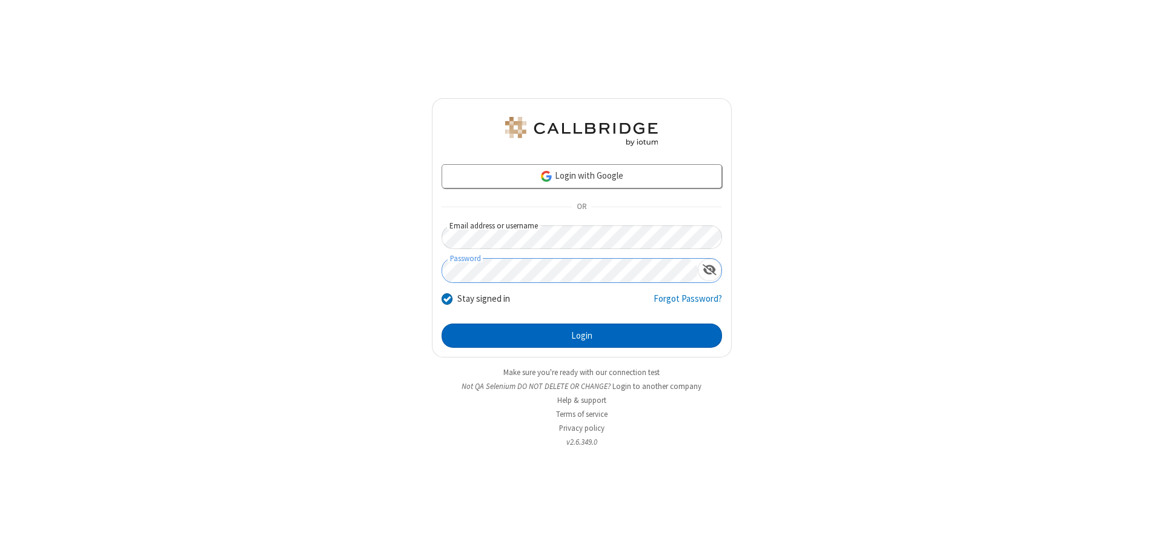
click at [581, 336] on button "Login" at bounding box center [582, 335] width 280 height 24
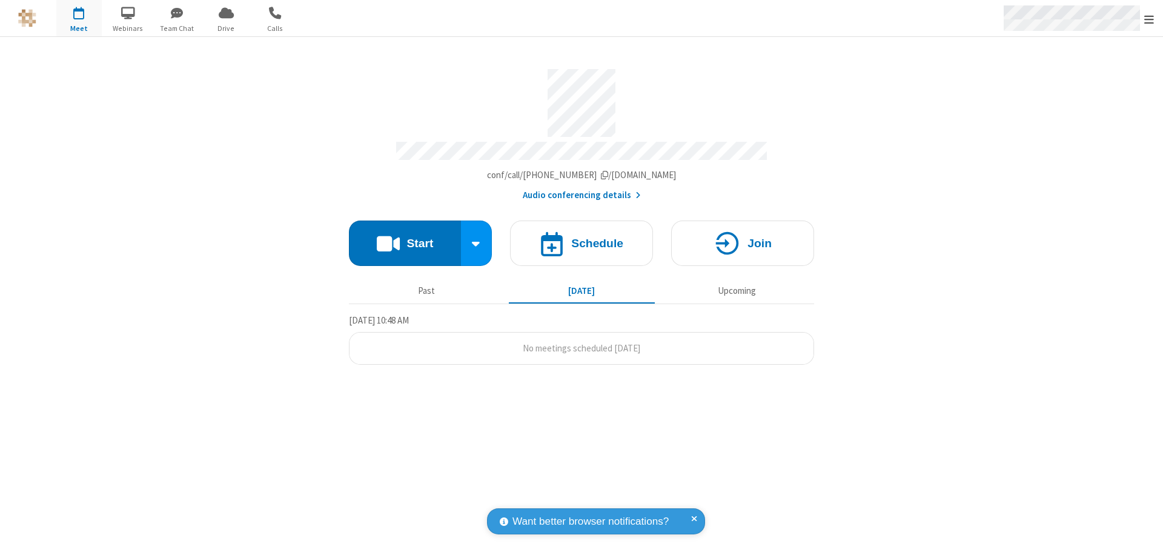
click at [1149, 19] on span "Open menu" at bounding box center [1149, 19] width 10 height 12
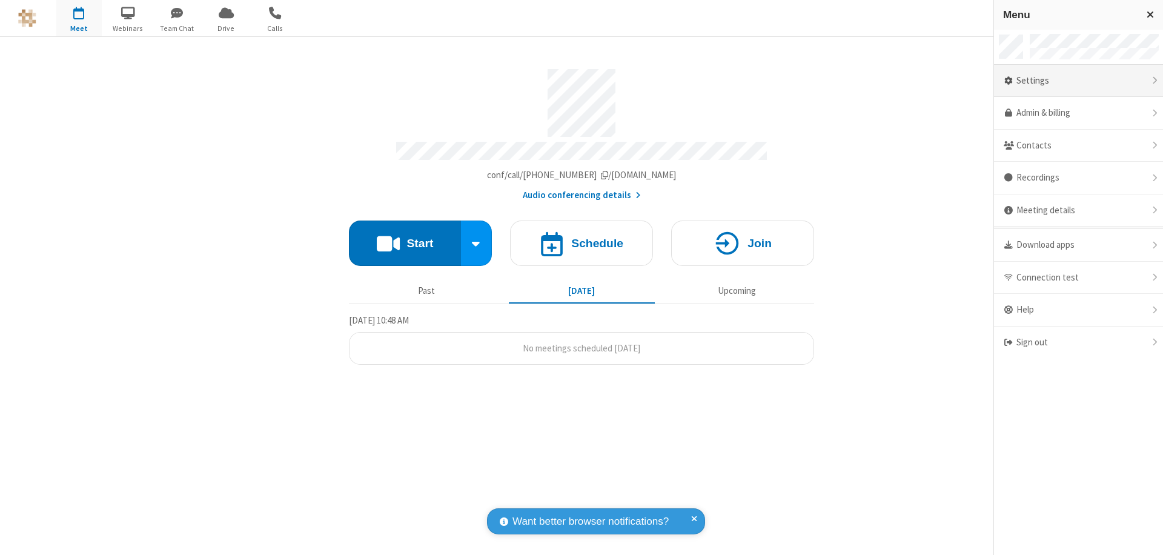
click at [1078, 81] on div "Settings" at bounding box center [1078, 81] width 169 height 33
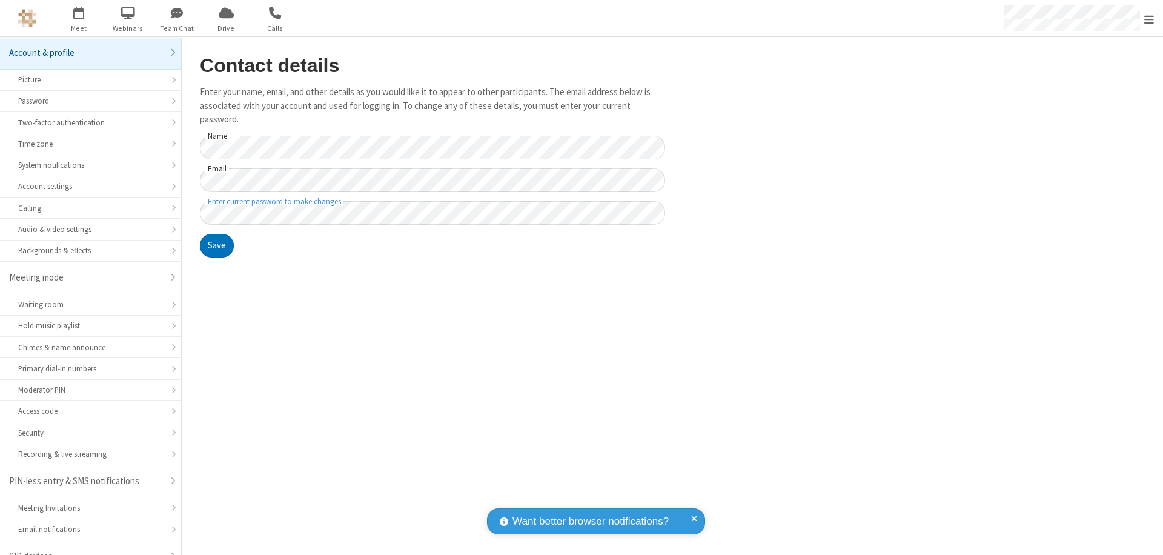
scroll to position [17, 0]
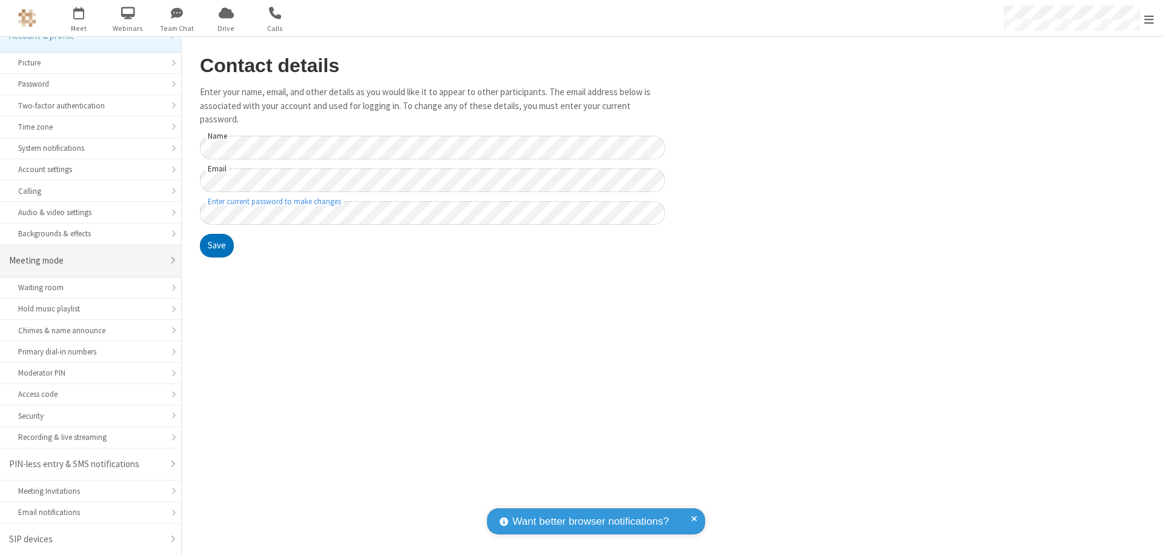
click at [86, 260] on div "Meeting mode" at bounding box center [86, 261] width 154 height 14
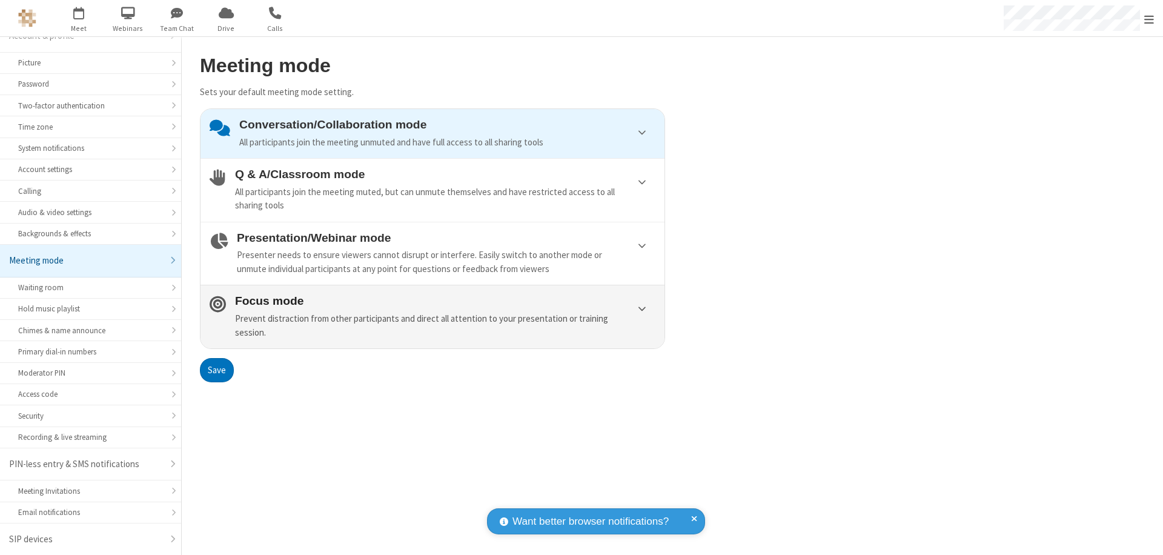
click at [432, 316] on div "Prevent distraction from other participants and direct all attention to your pr…" at bounding box center [445, 325] width 420 height 27
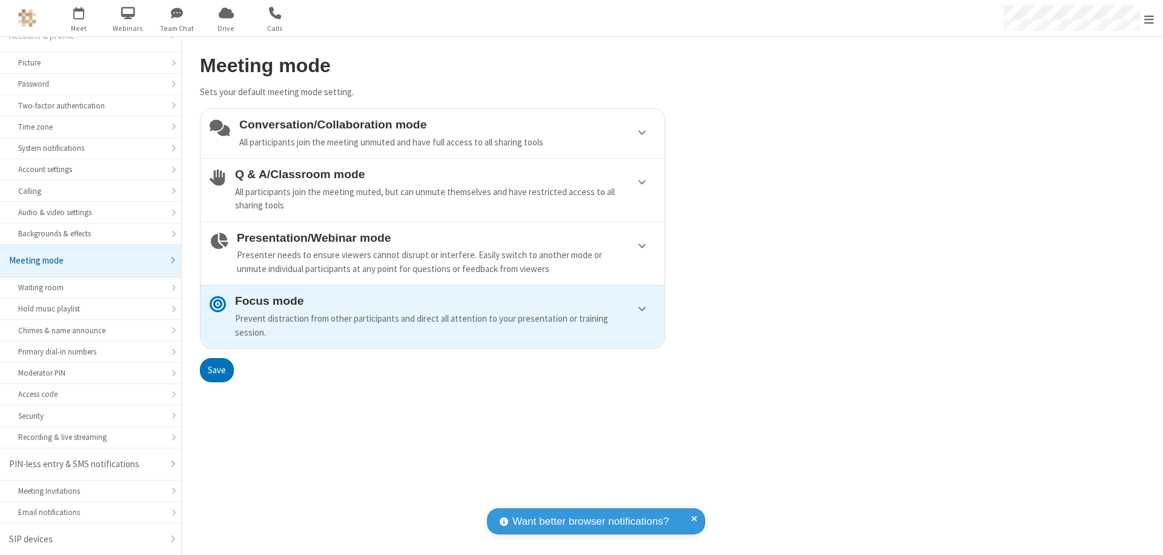
click at [216, 369] on button "Save" at bounding box center [217, 370] width 34 height 24
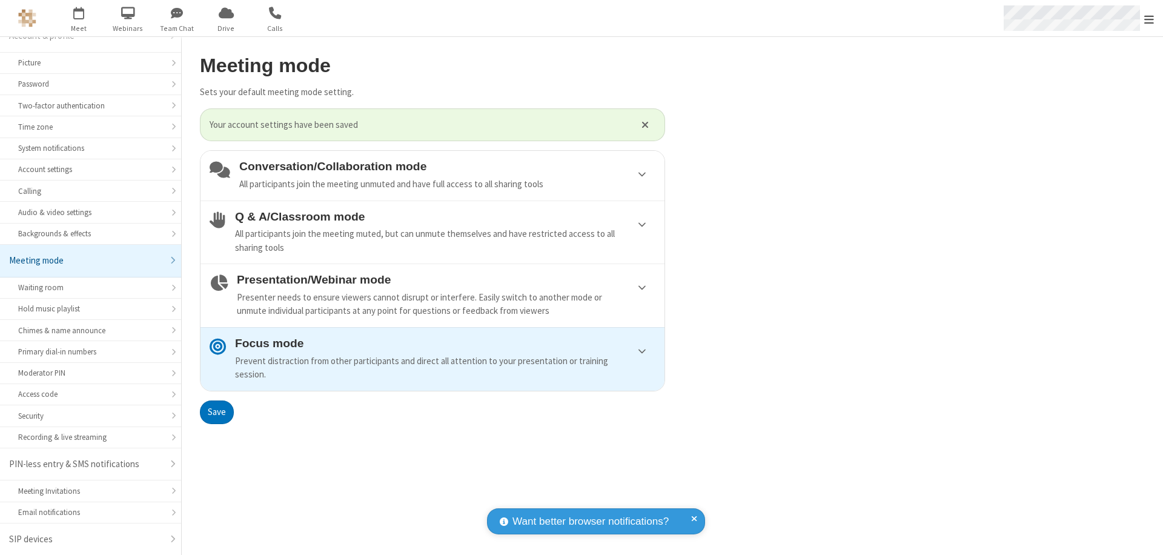
click at [1149, 18] on span "Open menu" at bounding box center [1149, 19] width 10 height 12
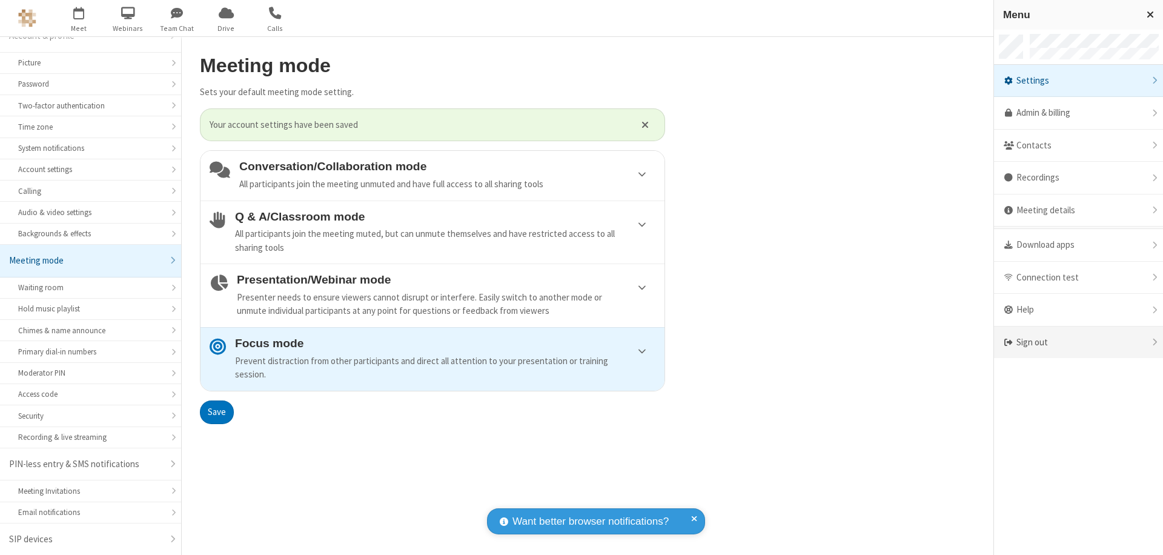
click at [1078, 342] on div "Sign out" at bounding box center [1078, 342] width 169 height 32
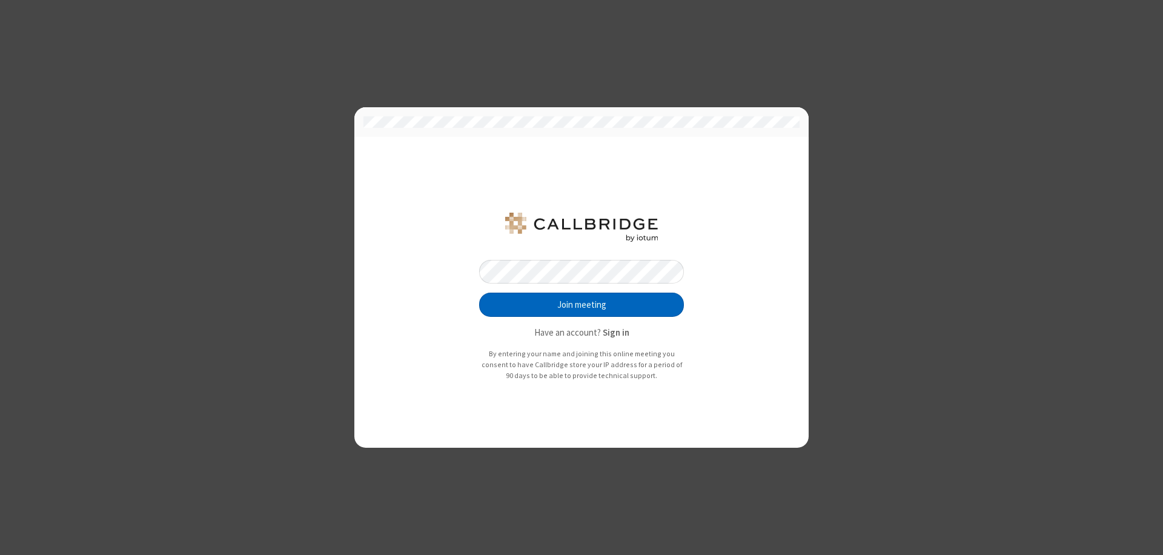
click at [581, 305] on button "Join meeting" at bounding box center [581, 305] width 205 height 24
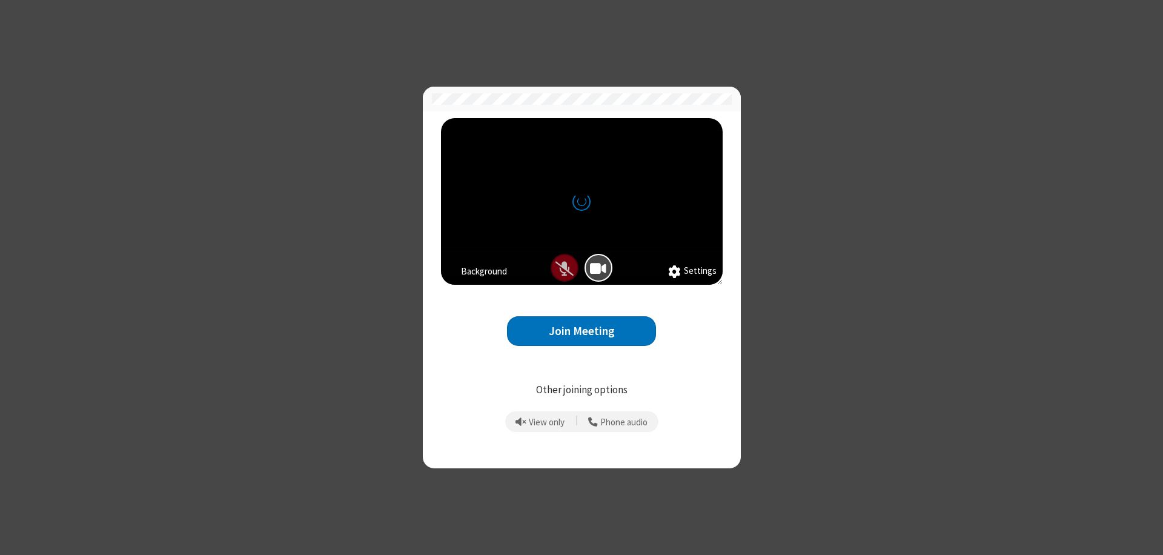
click at [581, 331] on button "Join Meeting" at bounding box center [581, 331] width 149 height 30
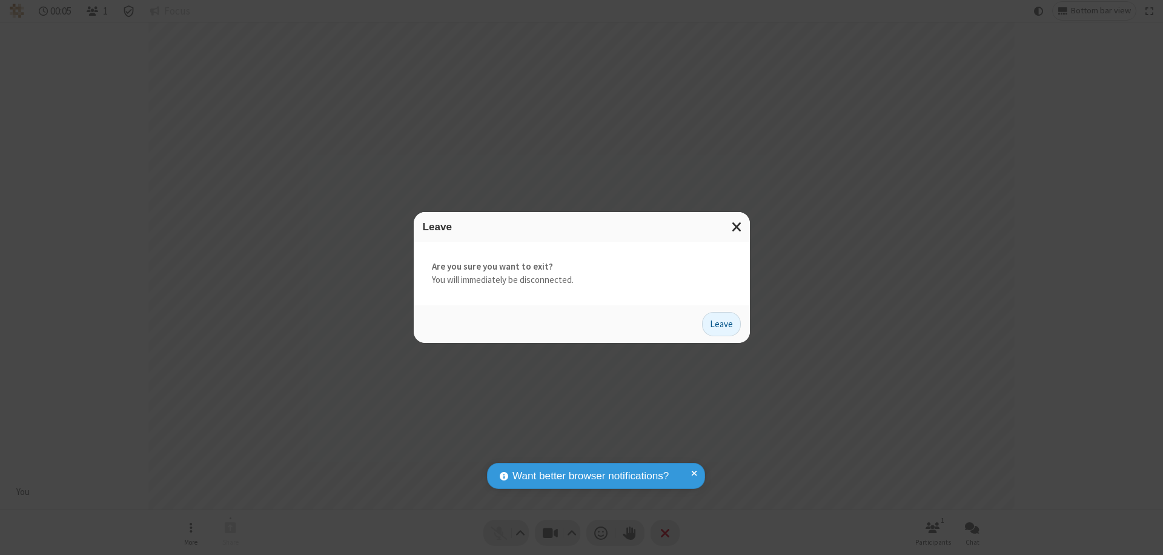
click at [721, 323] on button "Leave" at bounding box center [721, 324] width 39 height 24
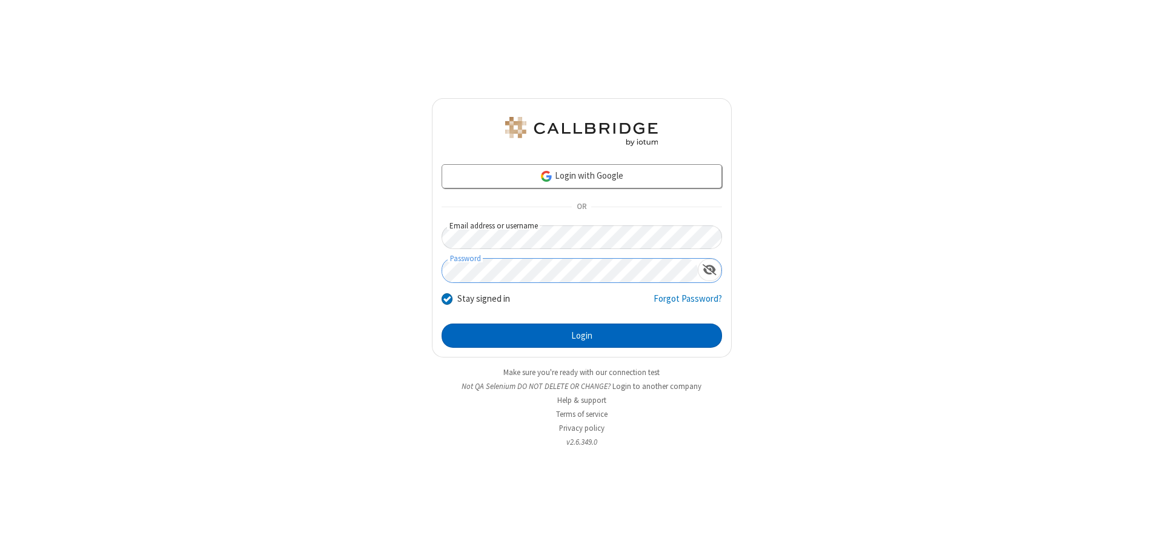
click at [581, 336] on button "Login" at bounding box center [582, 335] width 280 height 24
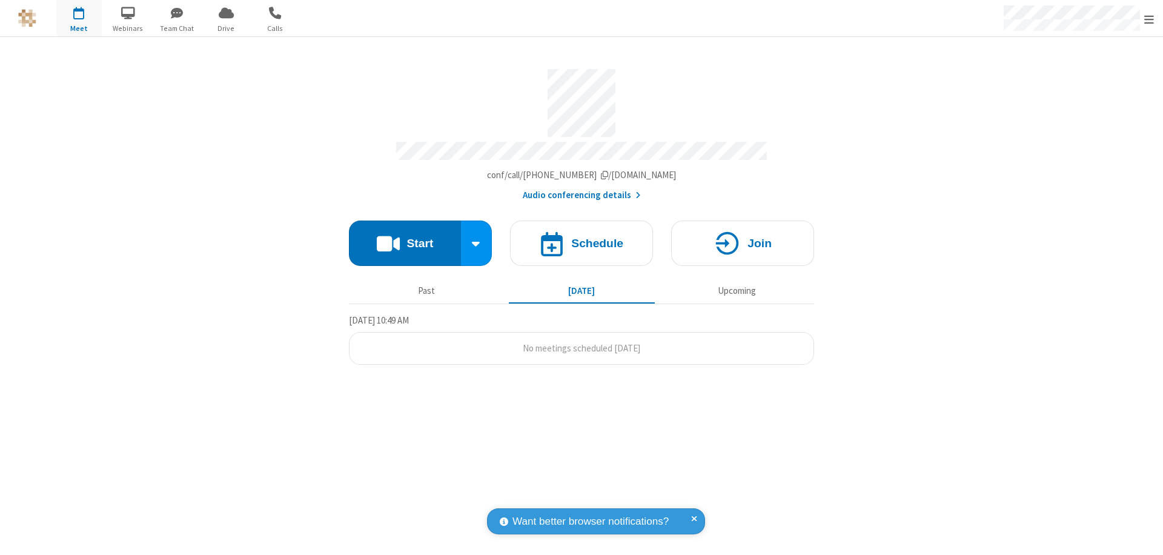
click at [1149, 19] on span "Open menu" at bounding box center [1149, 19] width 10 height 12
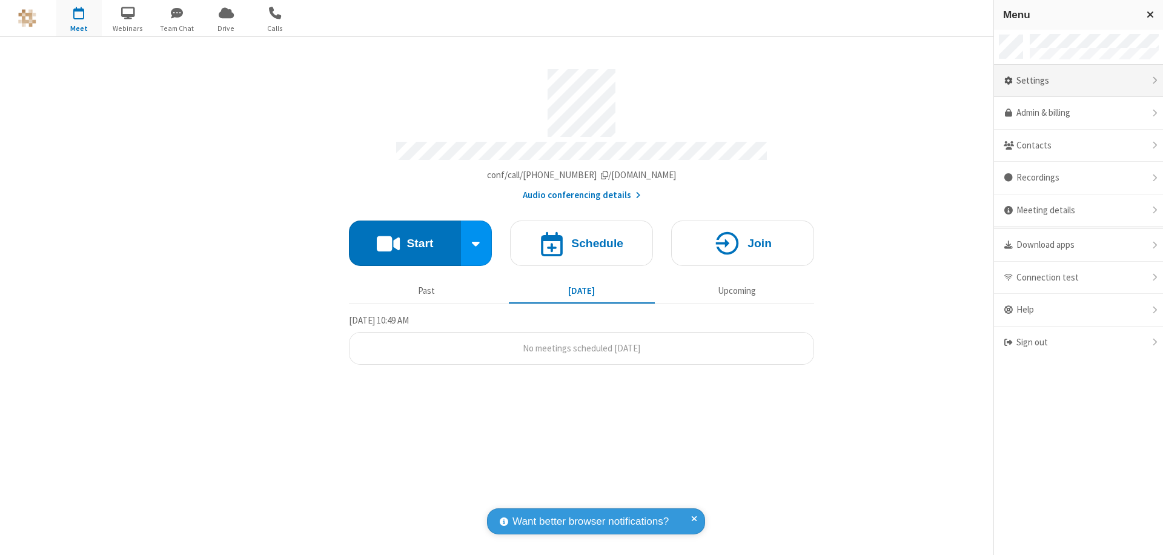
click at [1078, 81] on div "Settings" at bounding box center [1078, 81] width 169 height 33
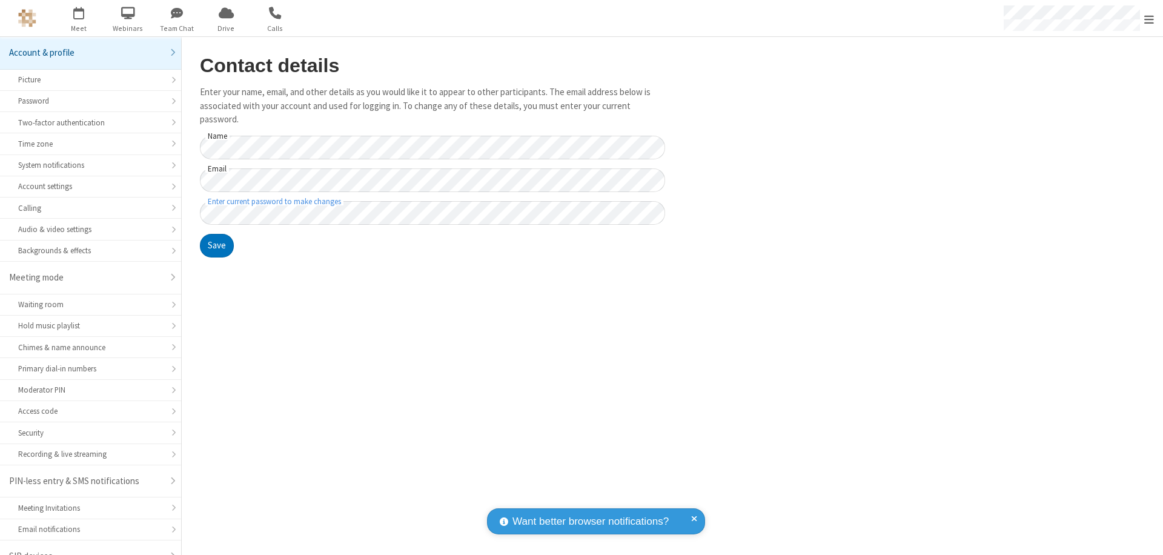
scroll to position [17, 0]
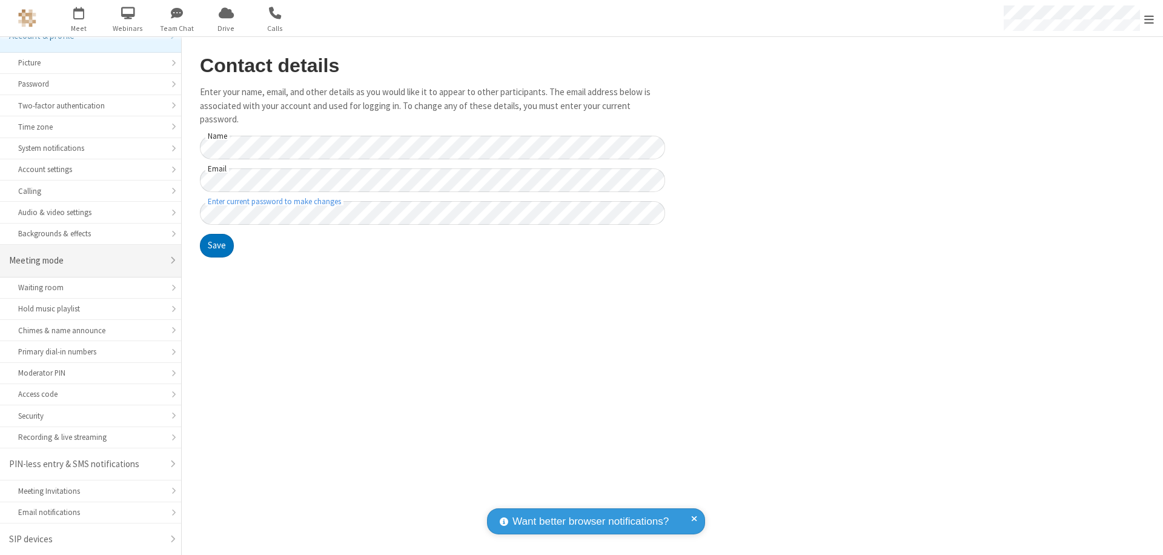
click at [86, 260] on div "Meeting mode" at bounding box center [86, 261] width 154 height 14
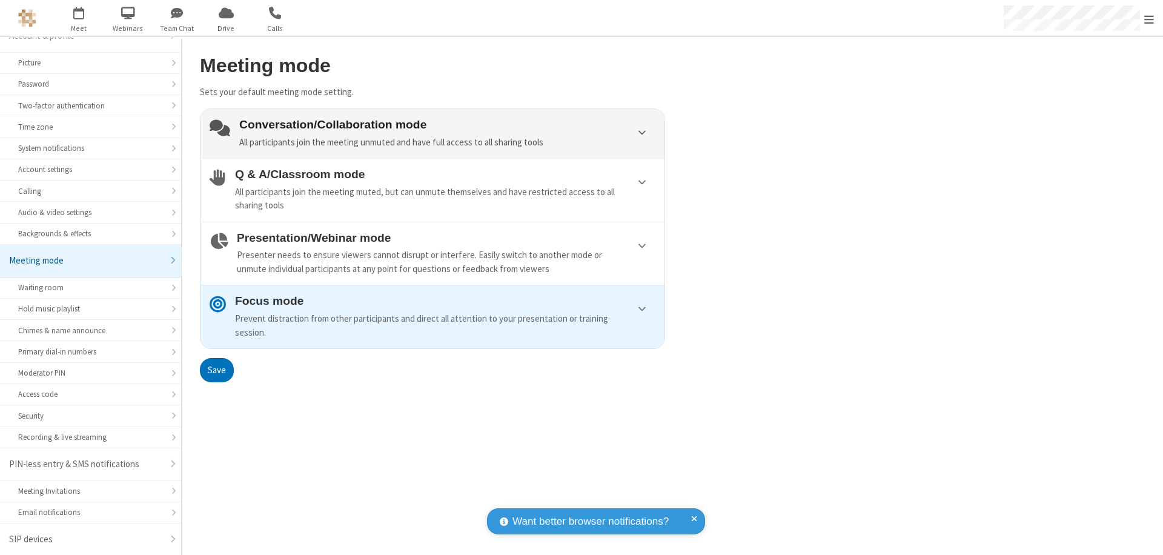
click at [432, 133] on div "Conversation/Collaboration mode All participants join the meeting unmuted and h…" at bounding box center [447, 133] width 416 height 31
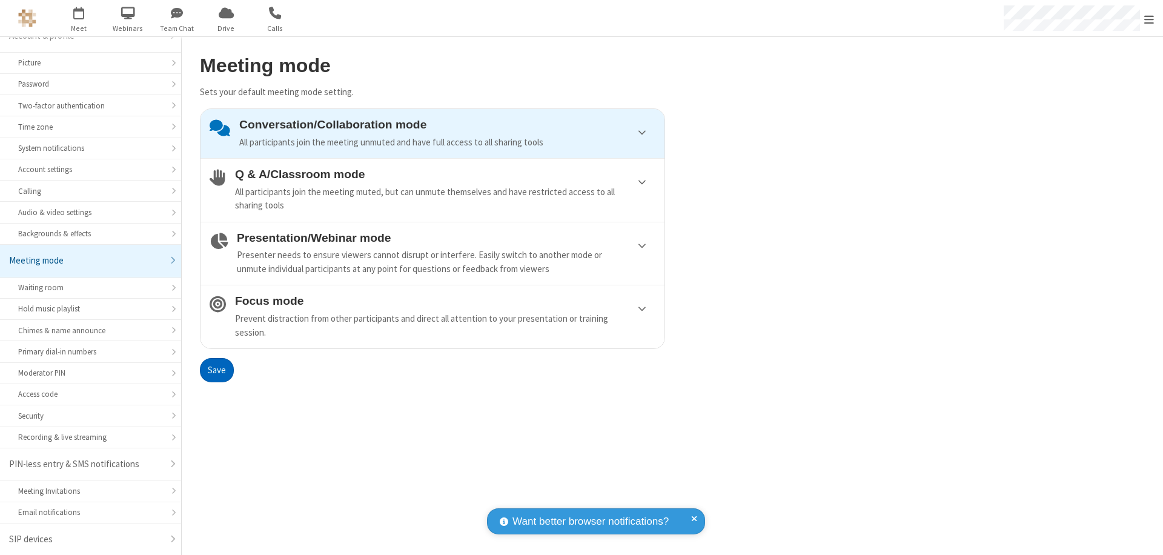
click at [216, 369] on button "Save" at bounding box center [217, 370] width 34 height 24
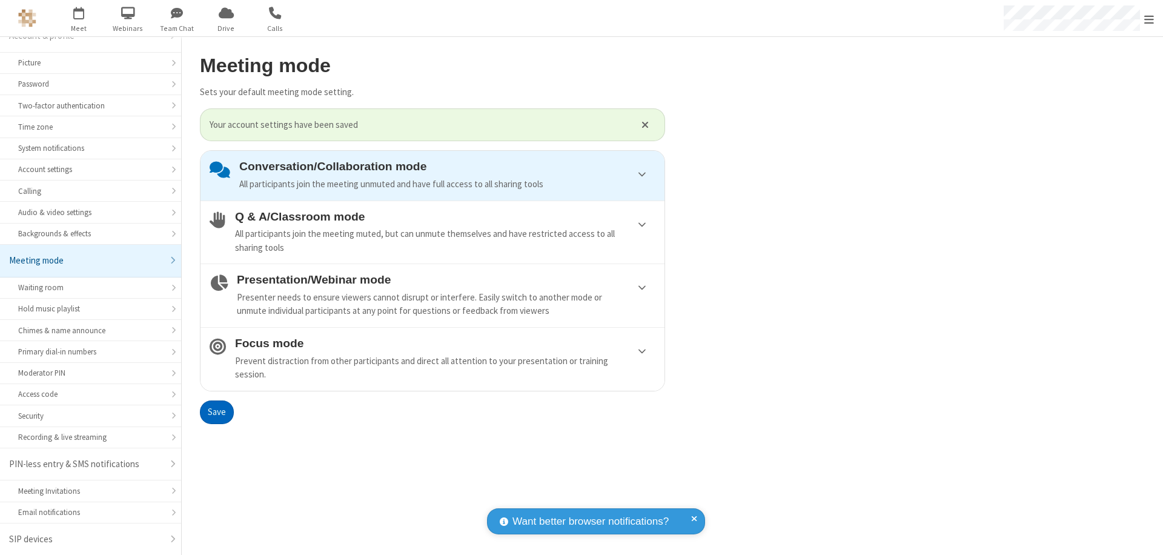
click at [1149, 18] on span "Open menu" at bounding box center [1149, 19] width 10 height 12
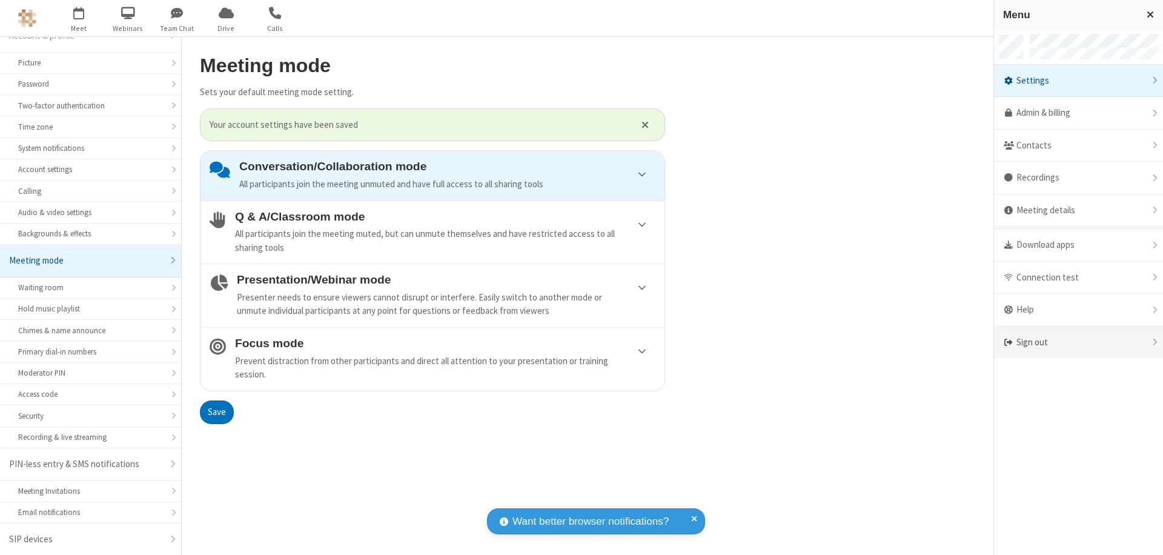
click at [1078, 342] on div "Sign out" at bounding box center [1078, 342] width 169 height 32
